Goal: Transaction & Acquisition: Obtain resource

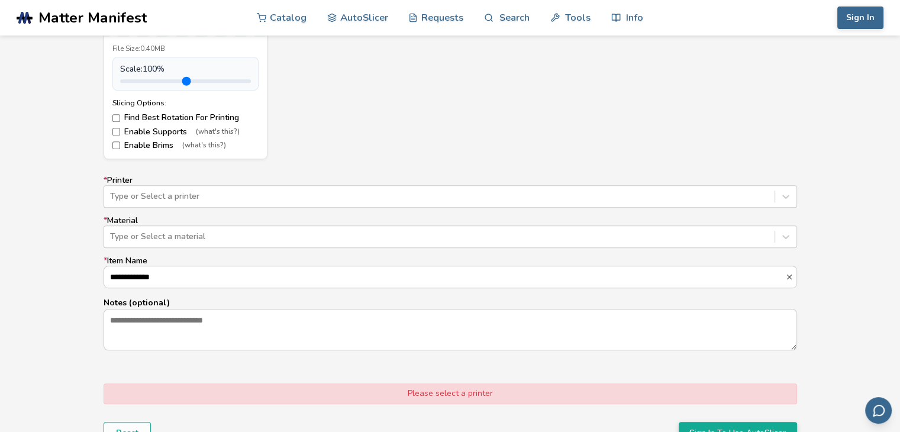
scroll to position [636, 0]
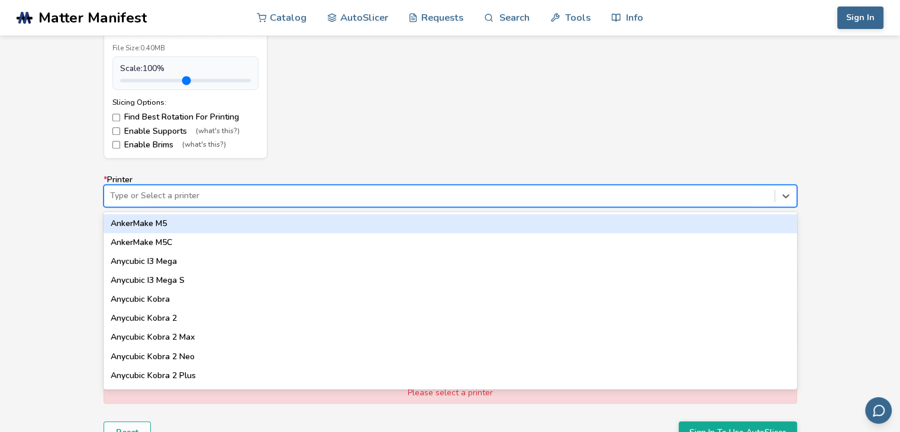
click at [438, 197] on div at bounding box center [439, 196] width 658 height 12
type input "**"
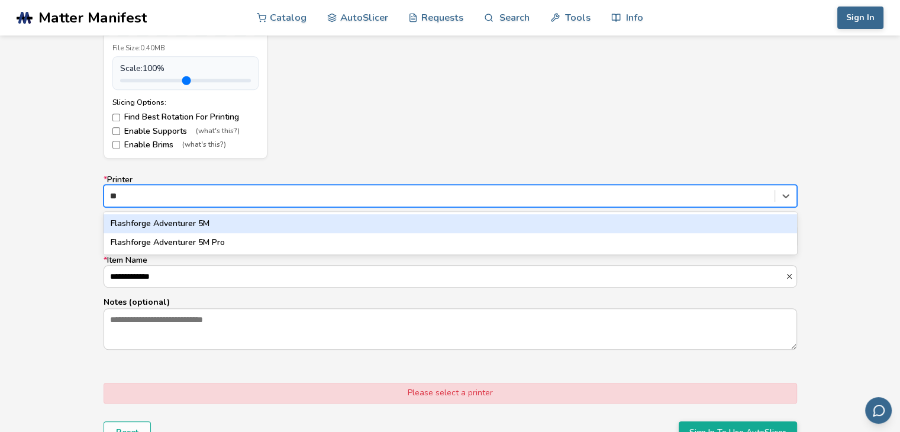
click at [308, 221] on div "Flashforge Adventurer 5M" at bounding box center [450, 223] width 693 height 19
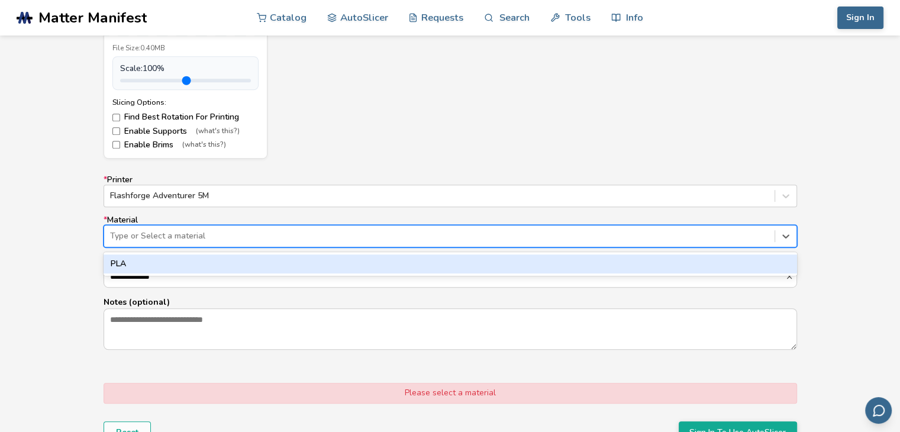
click at [299, 241] on div at bounding box center [439, 236] width 658 height 12
click at [292, 261] on div "PLA" at bounding box center [450, 263] width 693 height 19
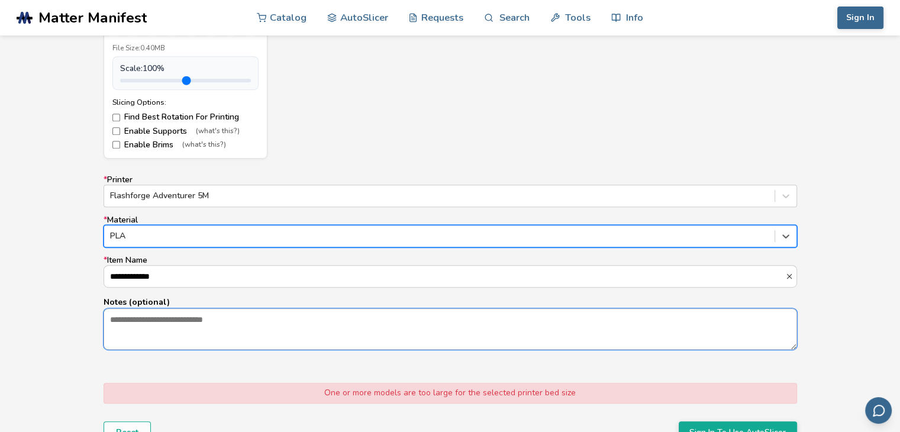
click at [259, 322] on textarea "Notes (optional)" at bounding box center [450, 329] width 692 height 40
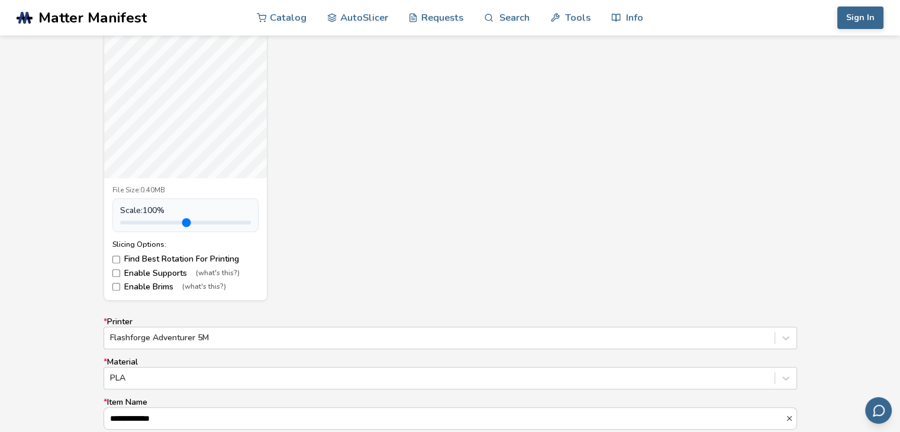
scroll to position [491, 0]
drag, startPoint x: 147, startPoint y: 225, endPoint x: 137, endPoint y: 225, distance: 9.5
type input "***"
click at [137, 225] on input "range" at bounding box center [185, 226] width 131 height 4
click at [410, 251] on div "Whole Pumpkin.stl File Size: 0.40MB Scale: 60 % Slicing Options: Find Best Rota…" at bounding box center [450, 145] width 693 height 315
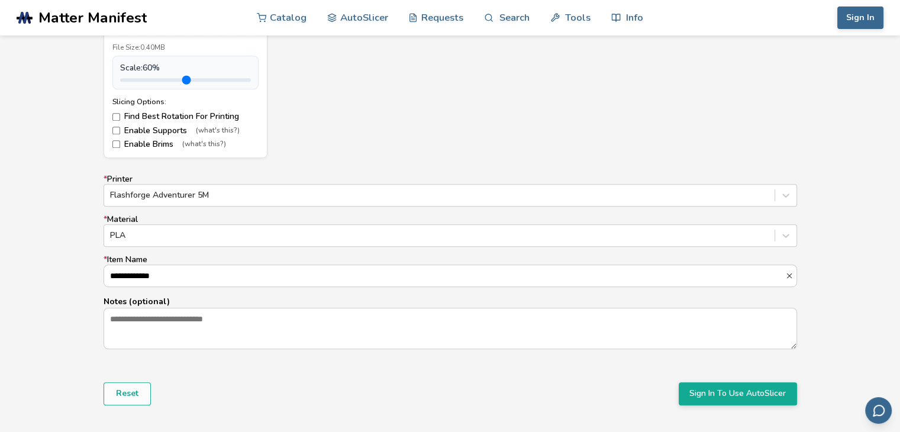
scroll to position [852, 0]
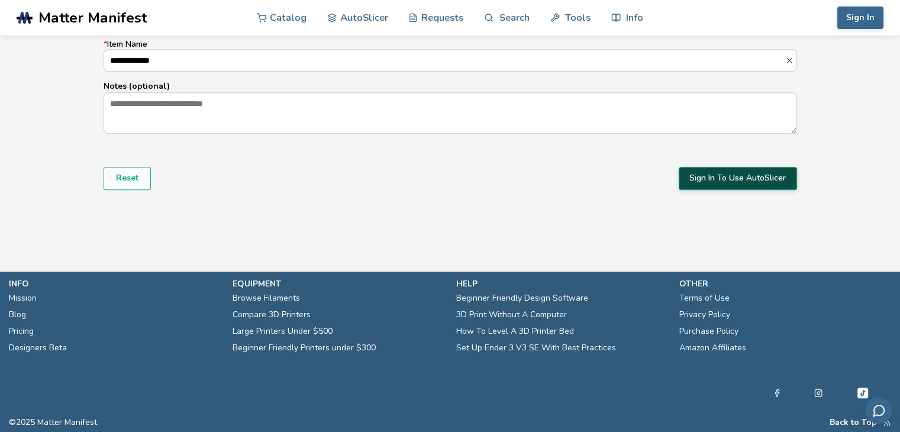
click at [760, 178] on button "Sign In To Use AutoSlicer" at bounding box center [738, 178] width 118 height 22
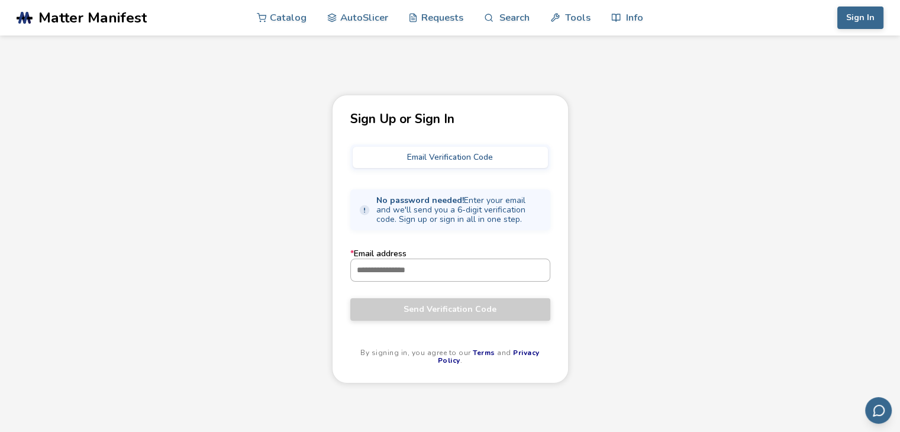
click at [444, 271] on input "* Email address" at bounding box center [450, 269] width 199 height 21
type input "**********"
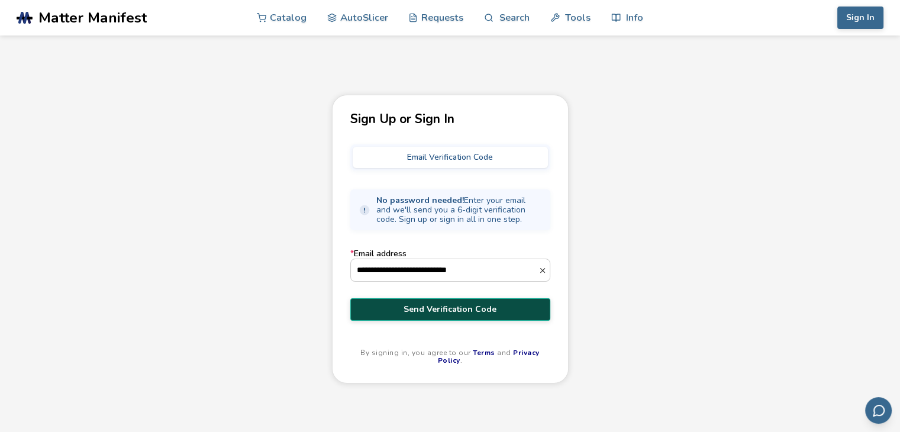
click at [478, 311] on span "Send Verification Code" at bounding box center [450, 309] width 182 height 9
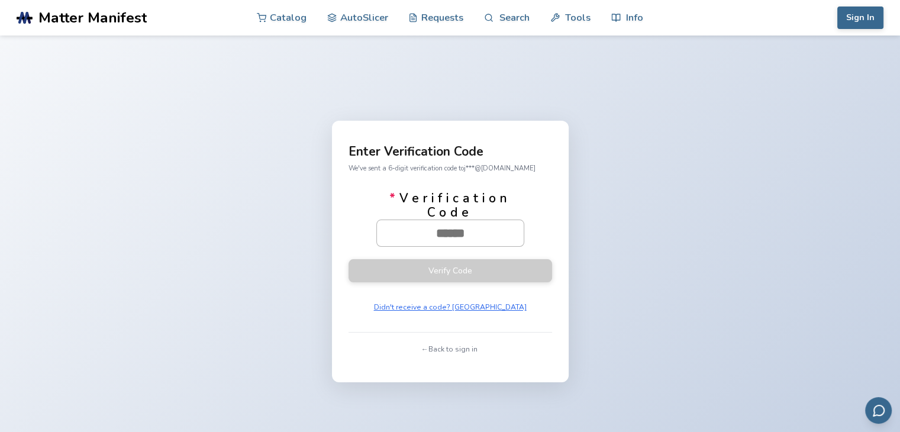
click at [412, 237] on input "* Verification Code" at bounding box center [450, 233] width 147 height 26
paste input "******"
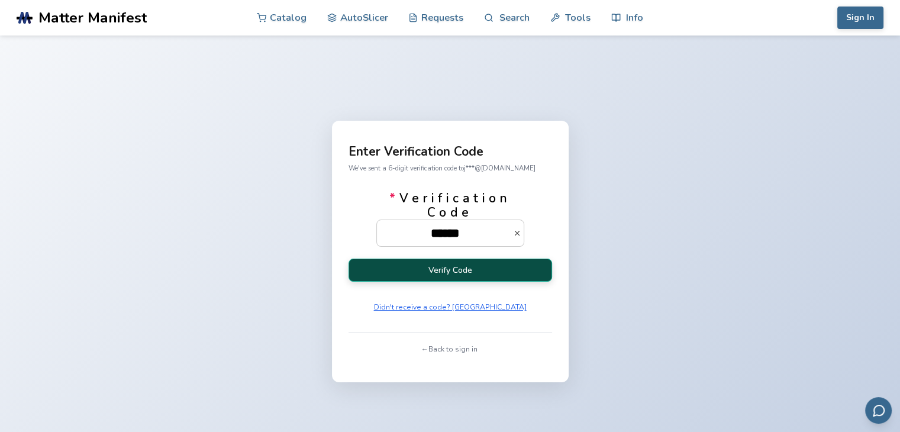
type input "******"
click at [421, 268] on button "Verify Code" at bounding box center [449, 270] width 203 height 23
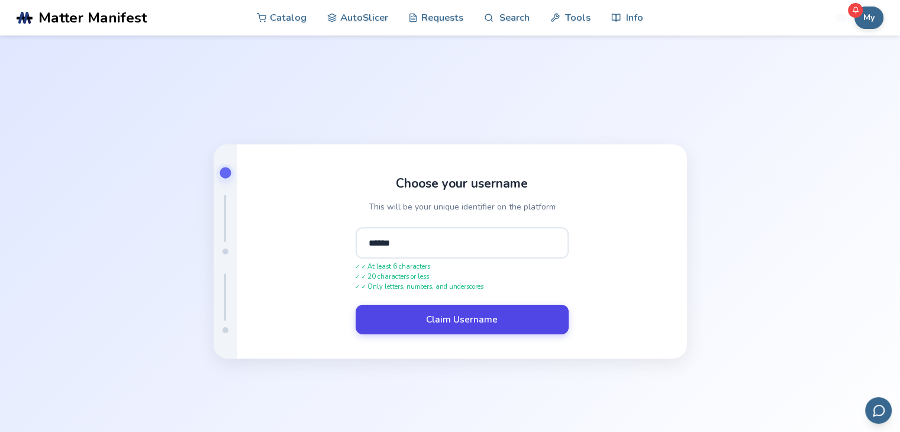
type input "******"
click at [428, 329] on button "Claim Username" at bounding box center [462, 320] width 213 height 30
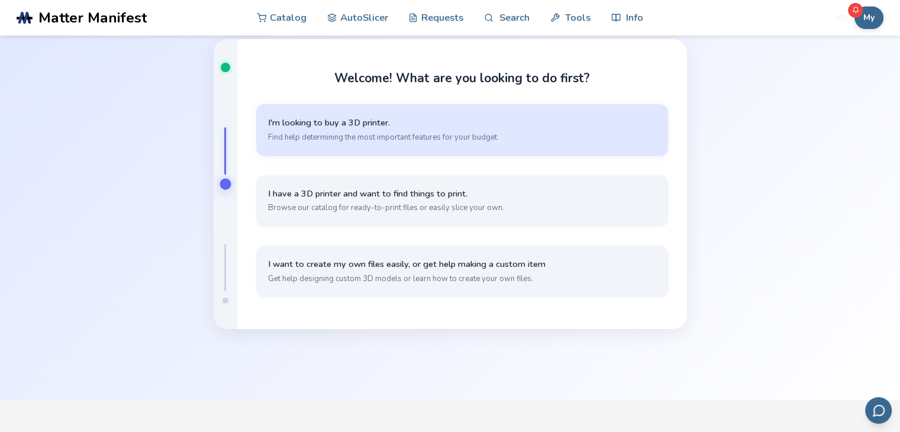
scroll to position [71, 0]
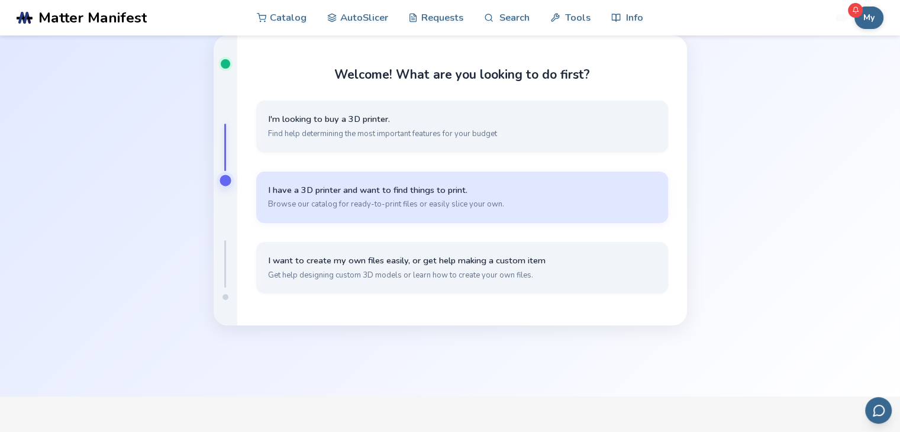
click at [506, 199] on span "Browse our catalog for ready-to-print files or easily slice your own." at bounding box center [462, 204] width 388 height 11
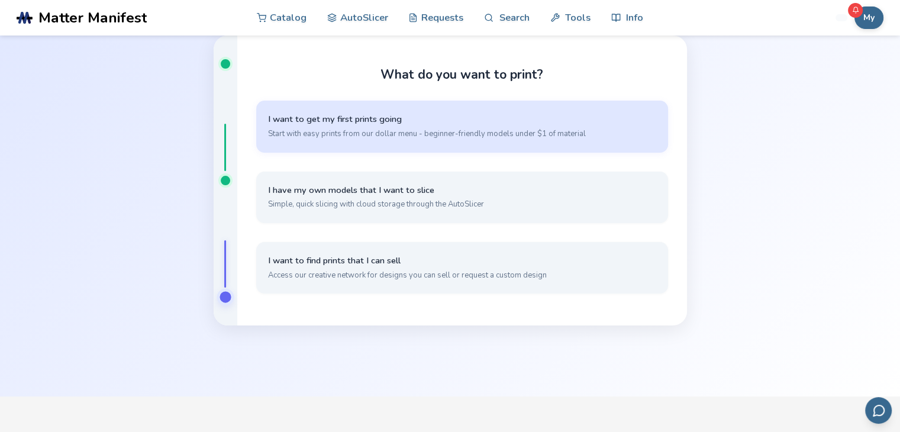
click at [515, 118] on span "I want to get my first prints going" at bounding box center [462, 119] width 388 height 11
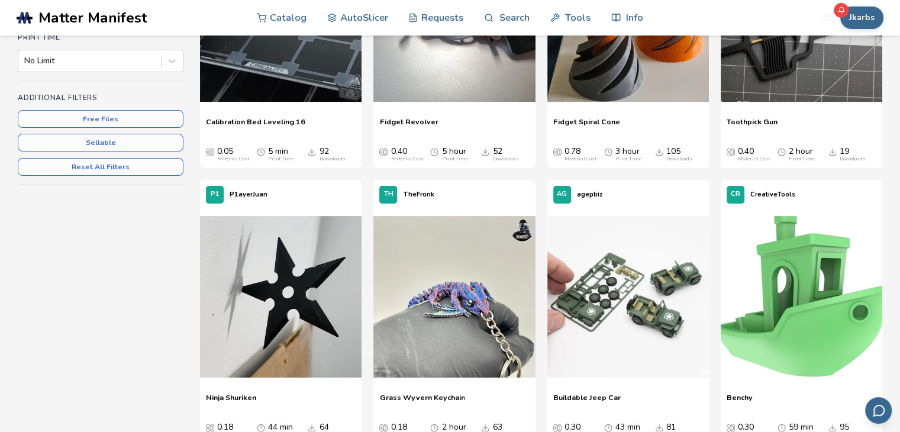
scroll to position [277, 0]
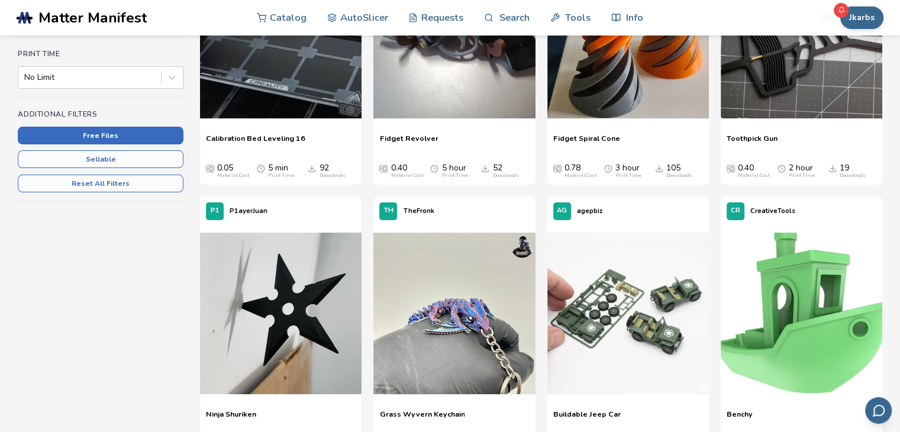
click at [146, 135] on button "Free Files" at bounding box center [101, 136] width 166 height 18
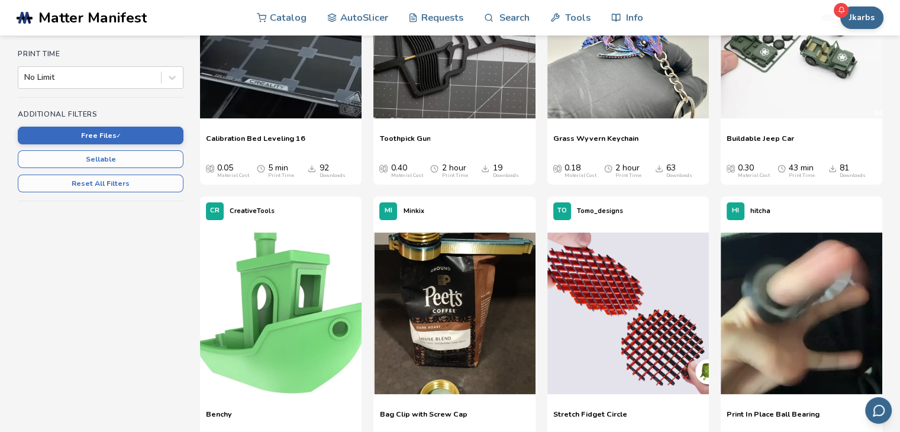
scroll to position [110, 0]
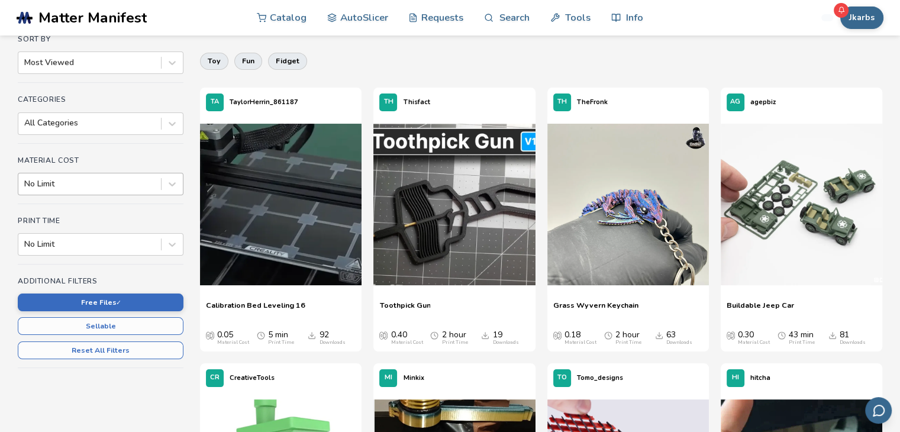
click at [100, 187] on div at bounding box center [89, 184] width 131 height 12
click at [114, 148] on div "Sort By Most Viewed Categories All Categories Material Cost No Limit Print Time…" at bounding box center [101, 212] width 166 height 354
click at [114, 122] on div at bounding box center [89, 123] width 131 height 12
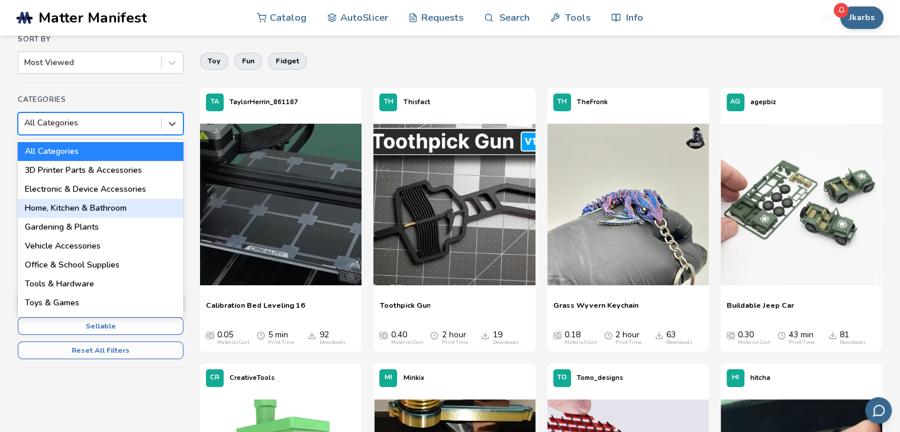
click at [141, 83] on div "Sort By Most Viewed Categories 18 results available. Use Up and Down to choose …" at bounding box center [101, 212] width 166 height 354
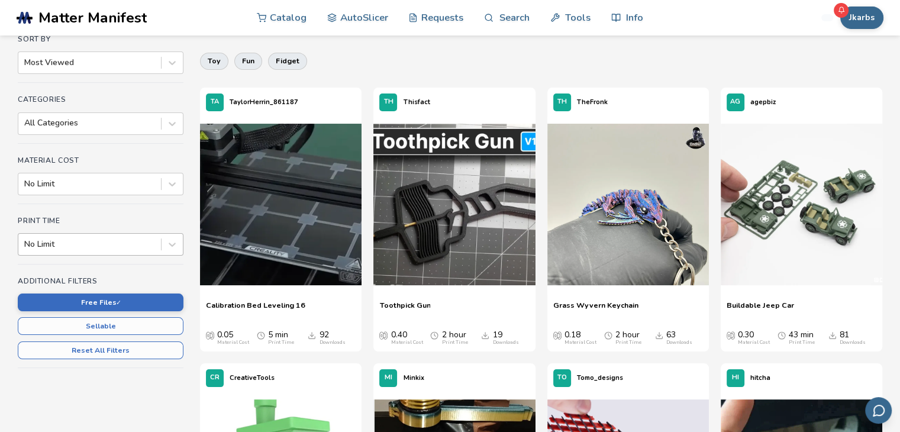
click at [108, 242] on div at bounding box center [89, 244] width 131 height 12
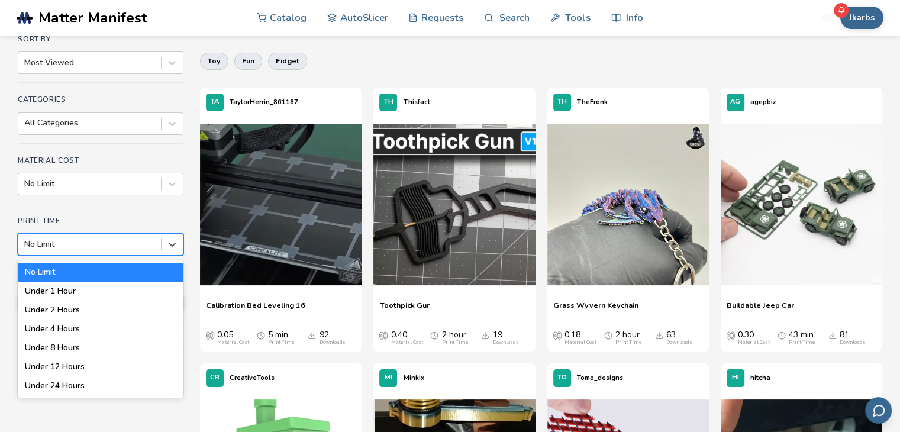
click at [126, 211] on div "Sort By Most Viewed Categories All Categories Material Cost No Limit Print Time…" at bounding box center [101, 212] width 166 height 354
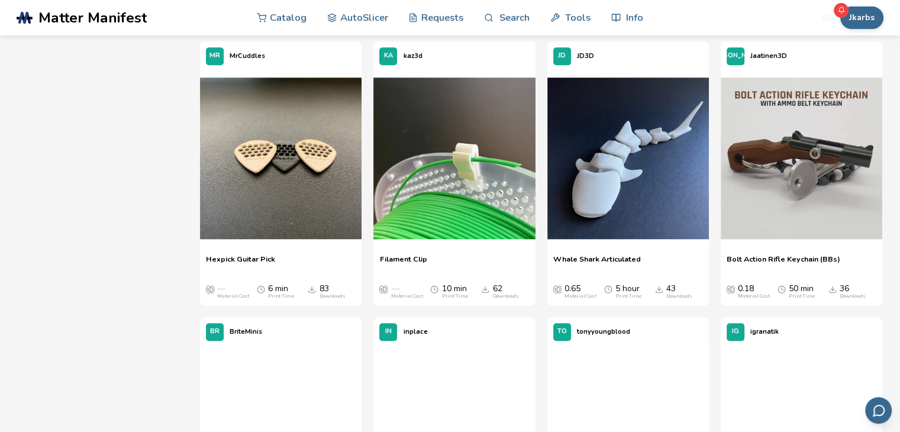
scroll to position [984, 0]
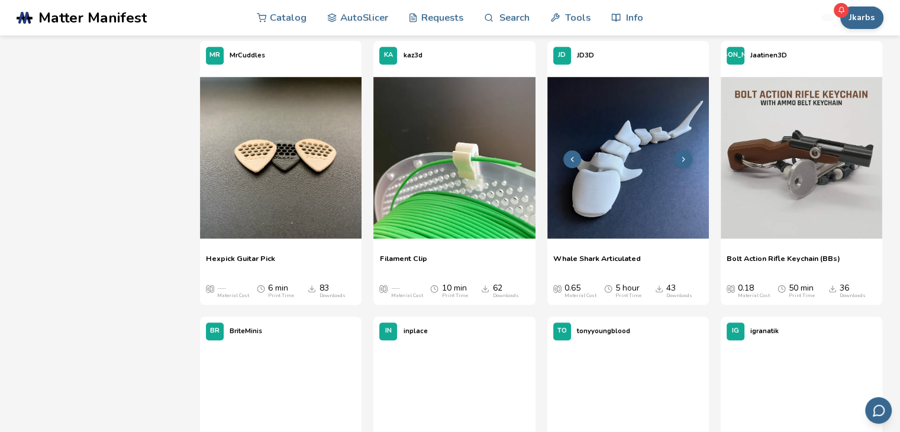
click at [596, 205] on img at bounding box center [627, 157] width 161 height 161
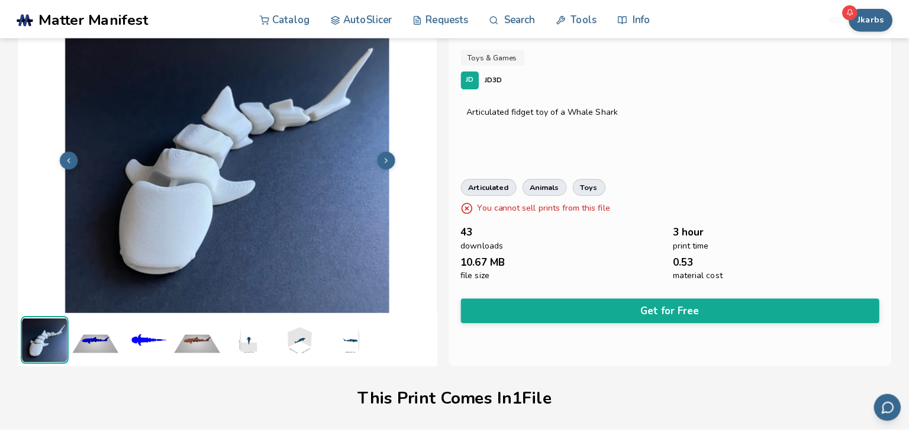
scroll to position [40, 0]
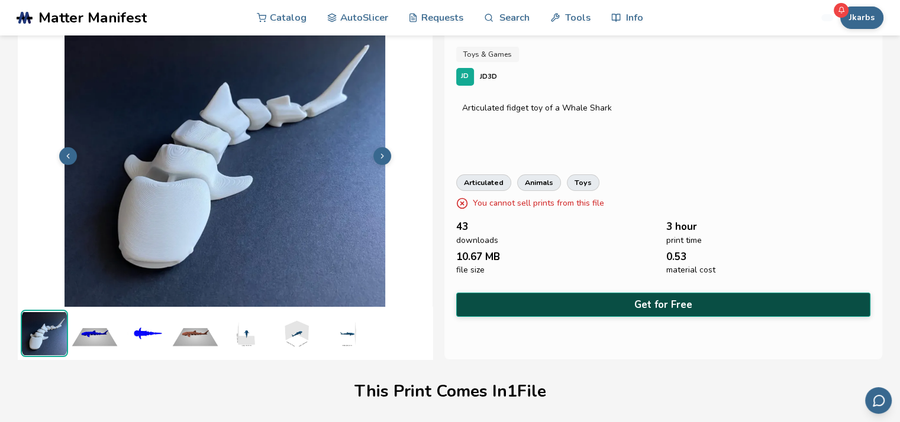
click at [566, 296] on button "Get for Free" at bounding box center [663, 305] width 414 height 24
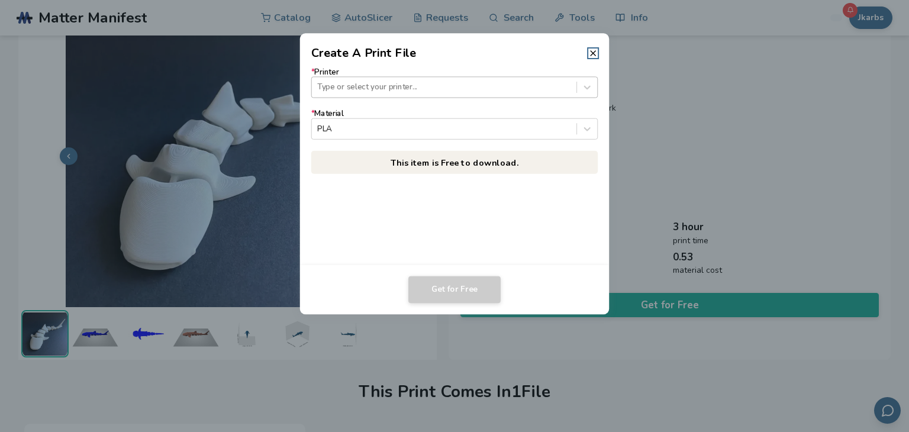
click at [498, 86] on div at bounding box center [443, 87] width 253 height 11
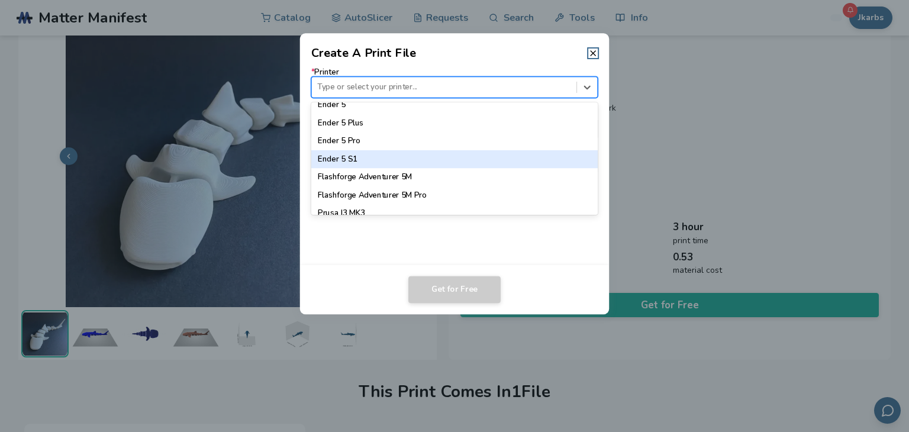
scroll to position [939, 0]
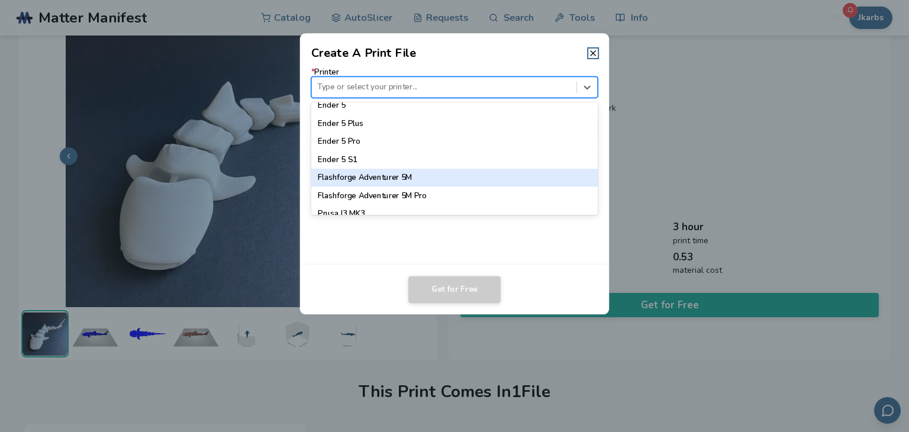
click at [454, 182] on div "Flashforge Adventurer 5M" at bounding box center [454, 178] width 287 height 18
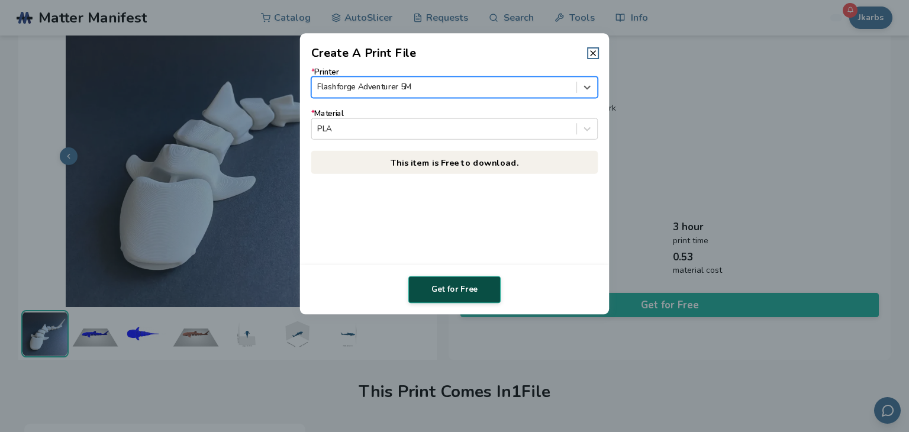
click at [466, 291] on button "Get for Free" at bounding box center [454, 289] width 92 height 27
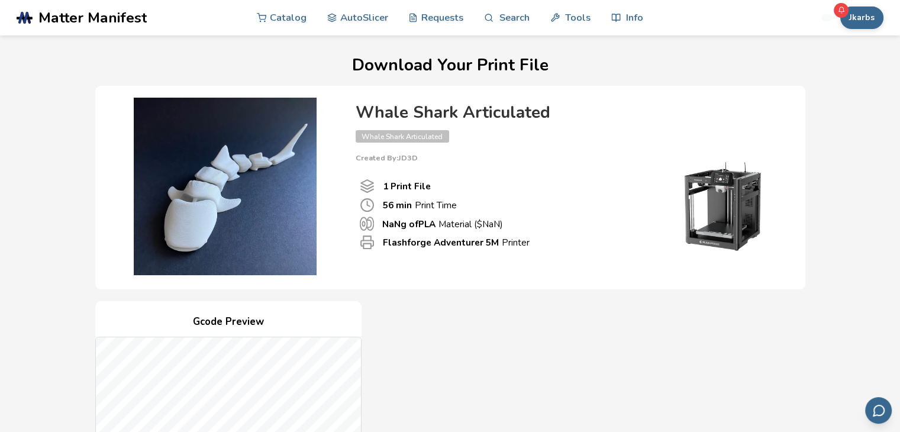
scroll to position [338, 0]
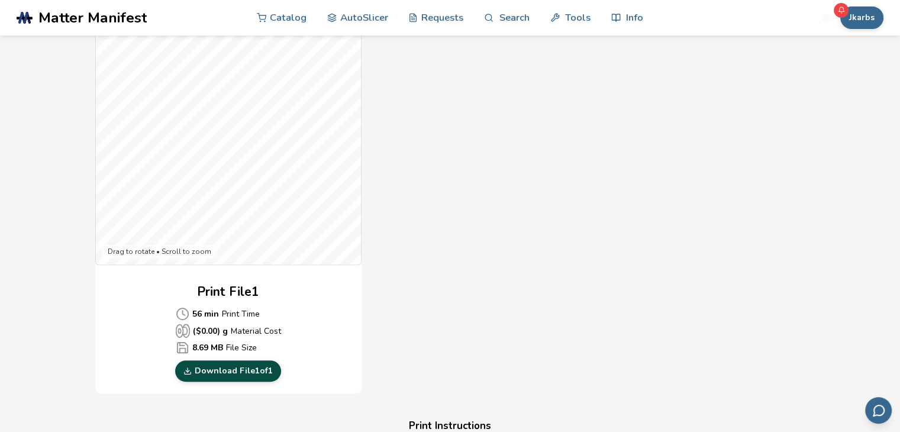
click at [264, 370] on link "Download File 1 of 1" at bounding box center [228, 370] width 106 height 21
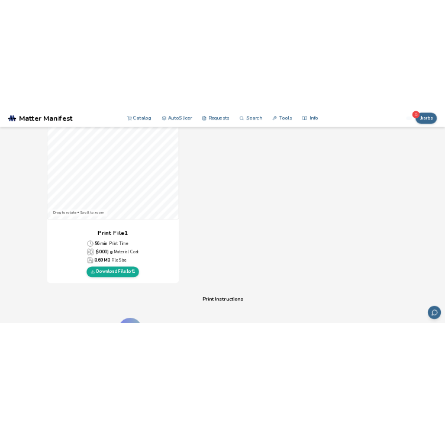
scroll to position [386, 0]
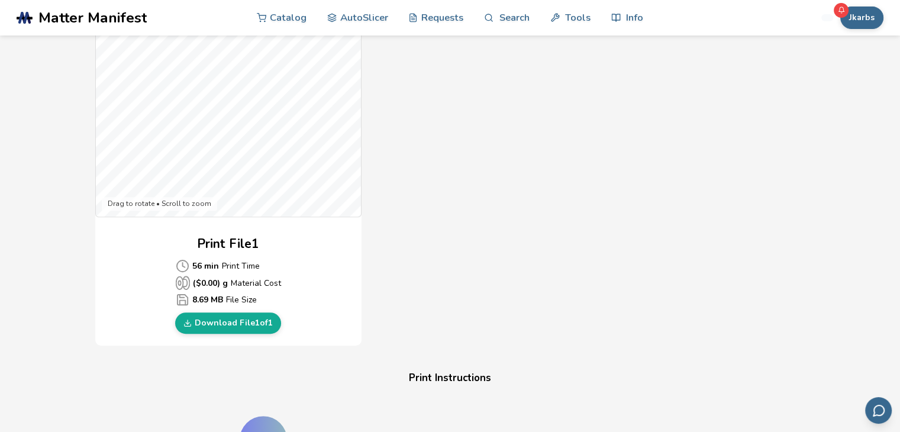
drag, startPoint x: 596, startPoint y: 96, endPoint x: 659, endPoint y: 360, distance: 270.7
click at [659, 360] on div "Download Your Print File Whale Shark Articulated Whale Shark Articulated Create…" at bounding box center [450, 296] width 864 height 1252
